Goal: Task Accomplishment & Management: Complete application form

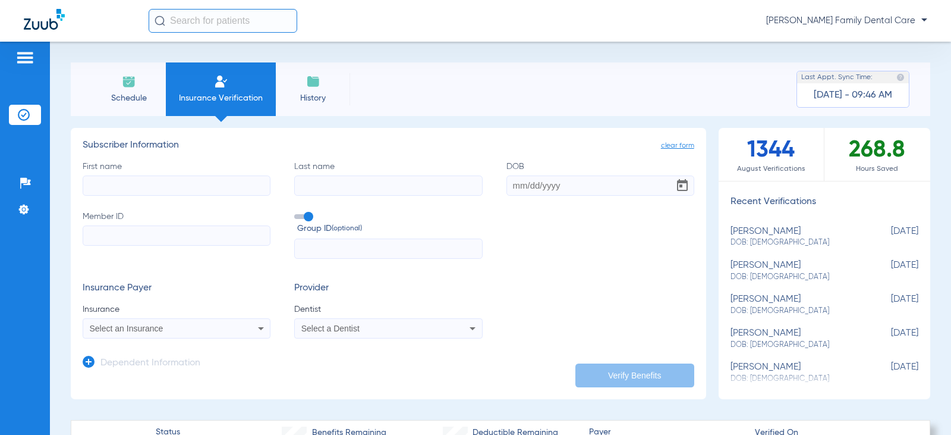
click at [199, 184] on input "First name" at bounding box center [177, 185] width 188 height 20
type input "[PERSON_NAME]"
type input "[DATE]"
click at [156, 242] on input "Member ID" at bounding box center [177, 235] width 188 height 20
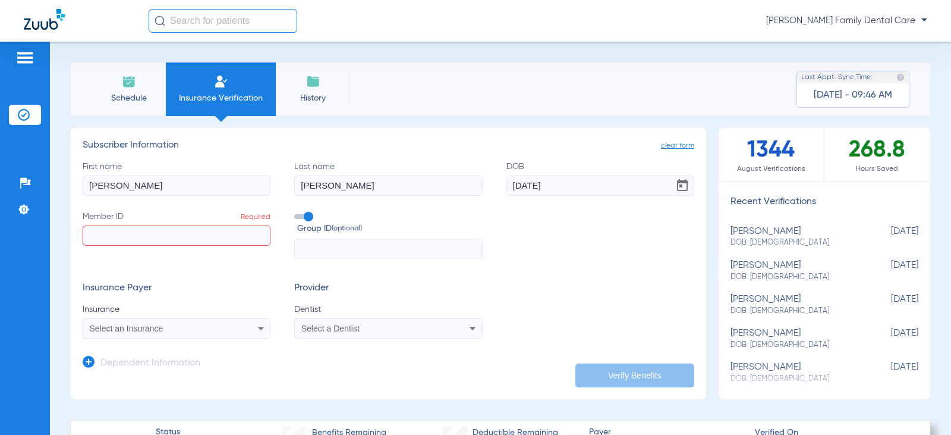
paste input "805444670"
type input "805444670"
click at [301, 246] on input "text" at bounding box center [388, 248] width 188 height 20
click at [306, 242] on input "text" at bounding box center [388, 248] width 188 height 20
type input "829663"
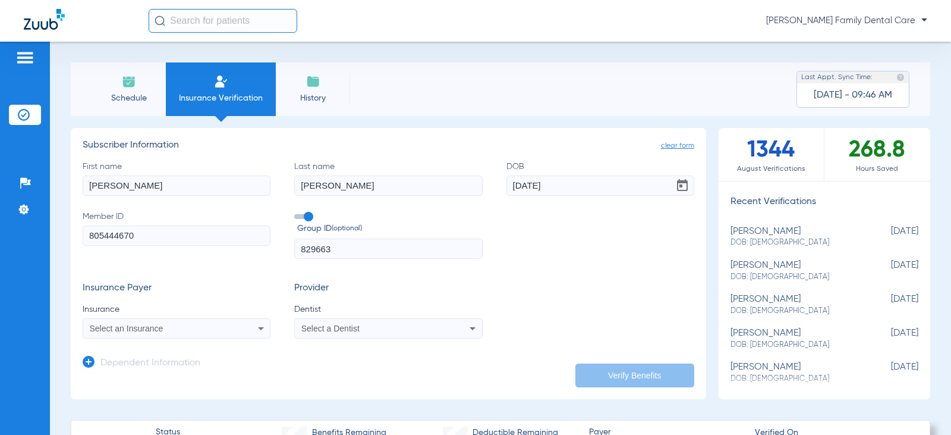
click at [233, 333] on div "Select an Insurance" at bounding box center [176, 328] width 187 height 14
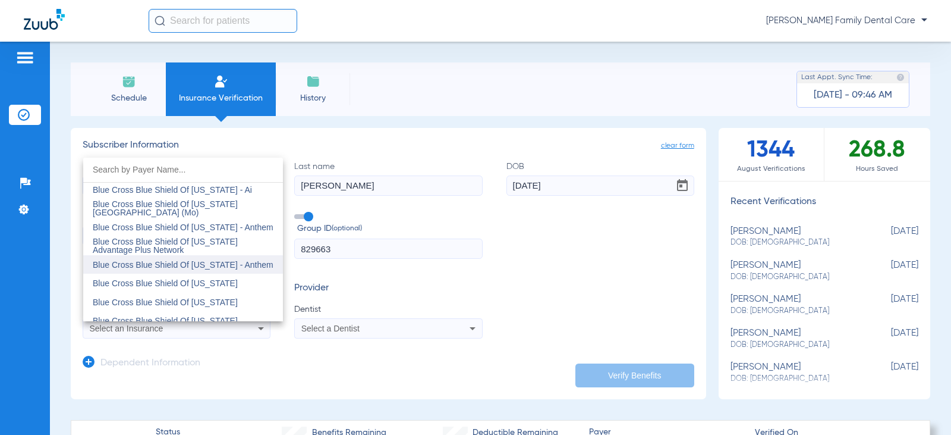
scroll to position [951, 0]
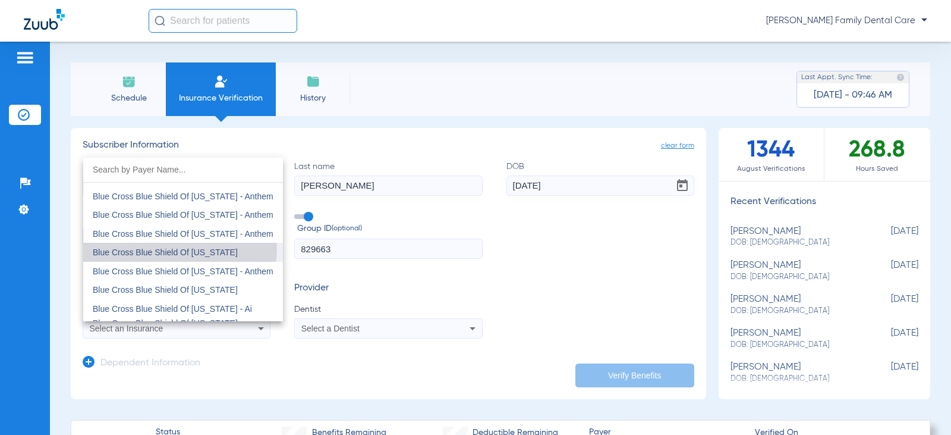
click at [181, 247] on mat-option "Blue Cross Blue Shield Of [US_STATE]" at bounding box center [183, 252] width 200 height 19
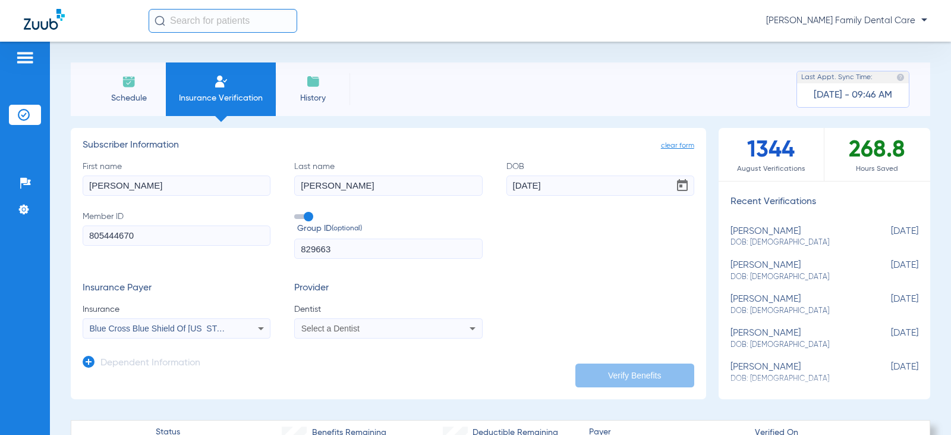
click at [343, 325] on span "Select a Dentist" at bounding box center [330, 328] width 58 height 10
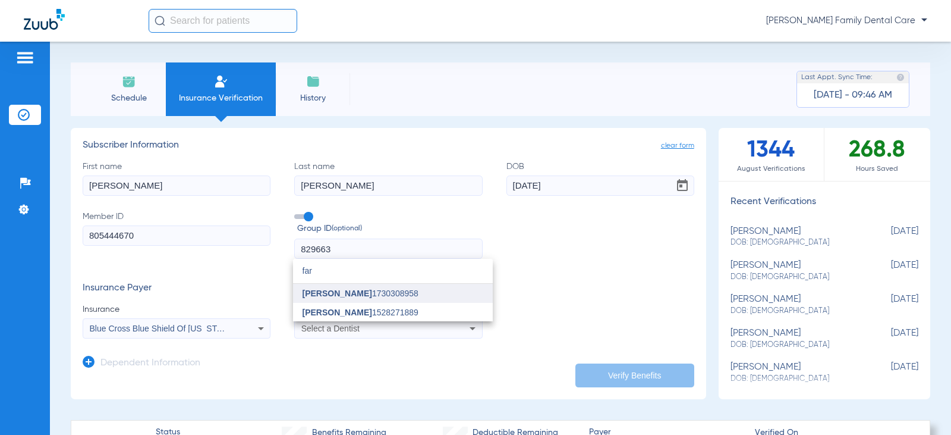
type input "far"
click at [368, 298] on mat-option "[PERSON_NAME] 1730308958" at bounding box center [393, 293] width 200 height 19
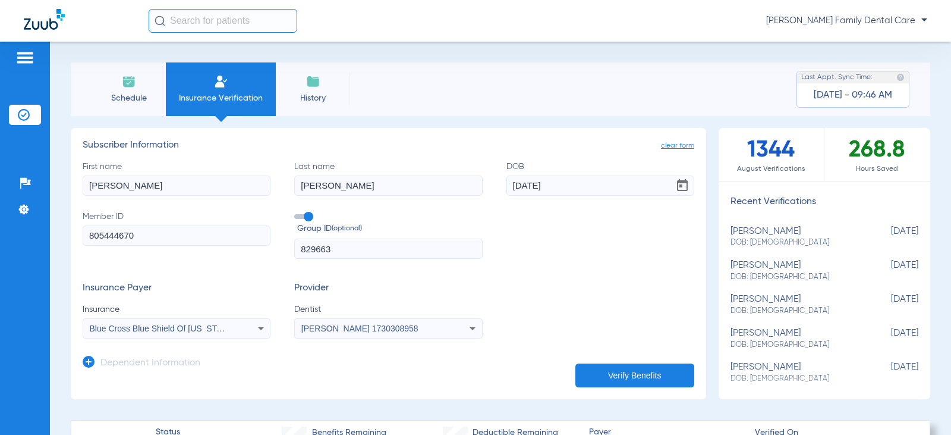
click at [623, 372] on button "Verify Benefits" at bounding box center [635, 375] width 119 height 24
click at [510, 293] on div "Insurance Payer Insurance Blue Cross Blue Shield Of [US_STATE] Provider Dentist…" at bounding box center [389, 310] width 612 height 56
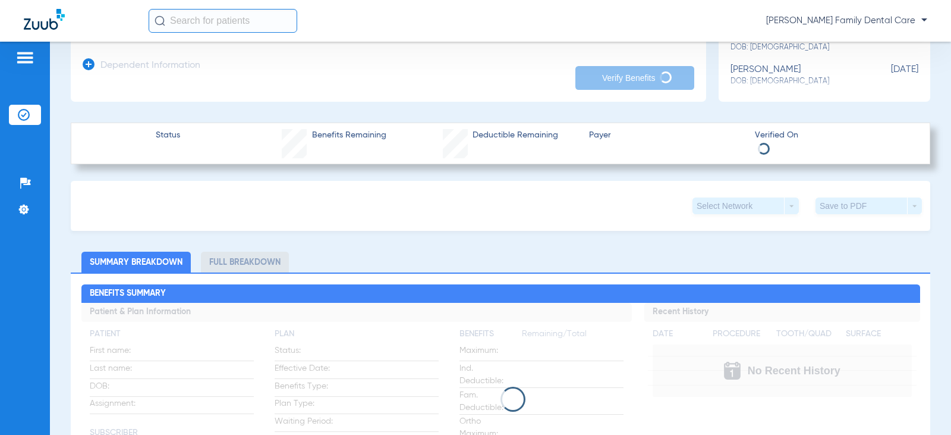
scroll to position [238, 0]
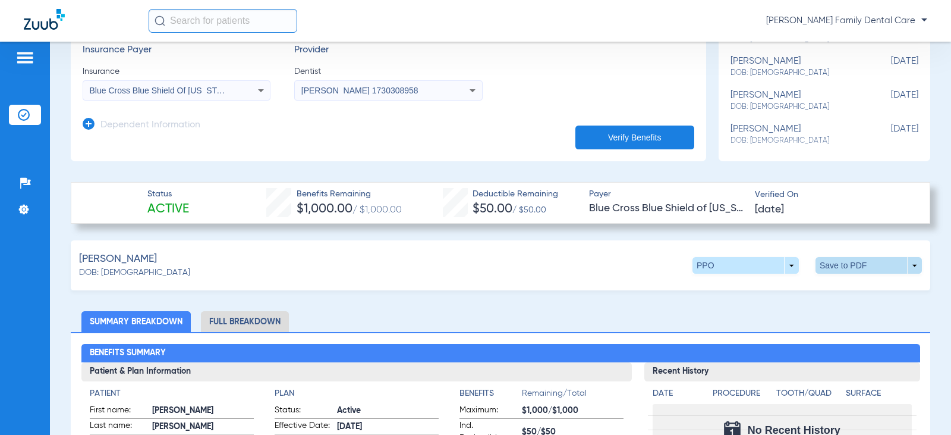
click at [885, 260] on span at bounding box center [869, 265] width 106 height 17
click at [775, 290] on span "Save to PDF" at bounding box center [770, 288] width 47 height 8
